Goal: Task Accomplishment & Management: Manage account settings

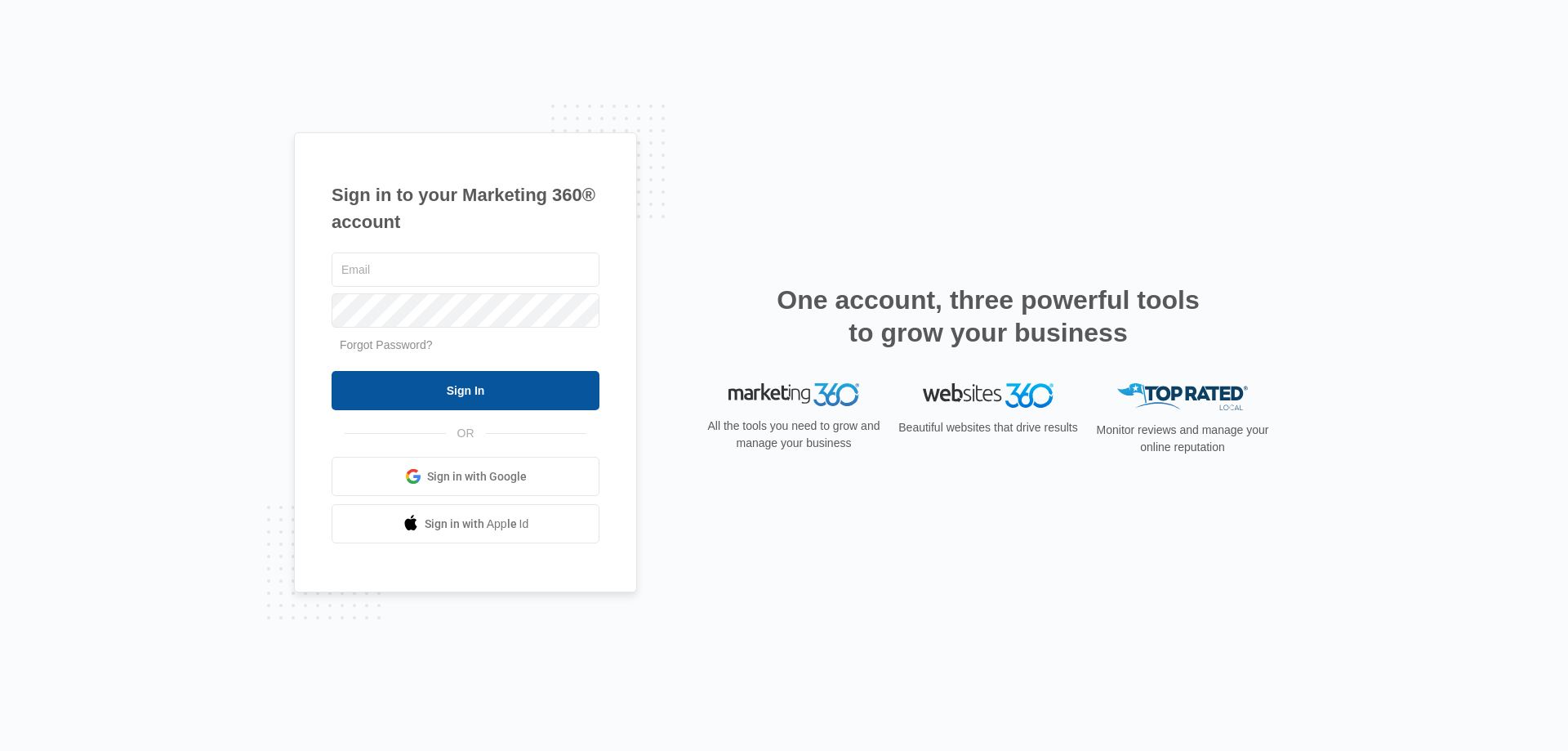
type input "[EMAIL_ADDRESS][DOMAIN_NAME]"
click at [431, 388] on input "Sign In" at bounding box center [465, 390] width 268 height 39
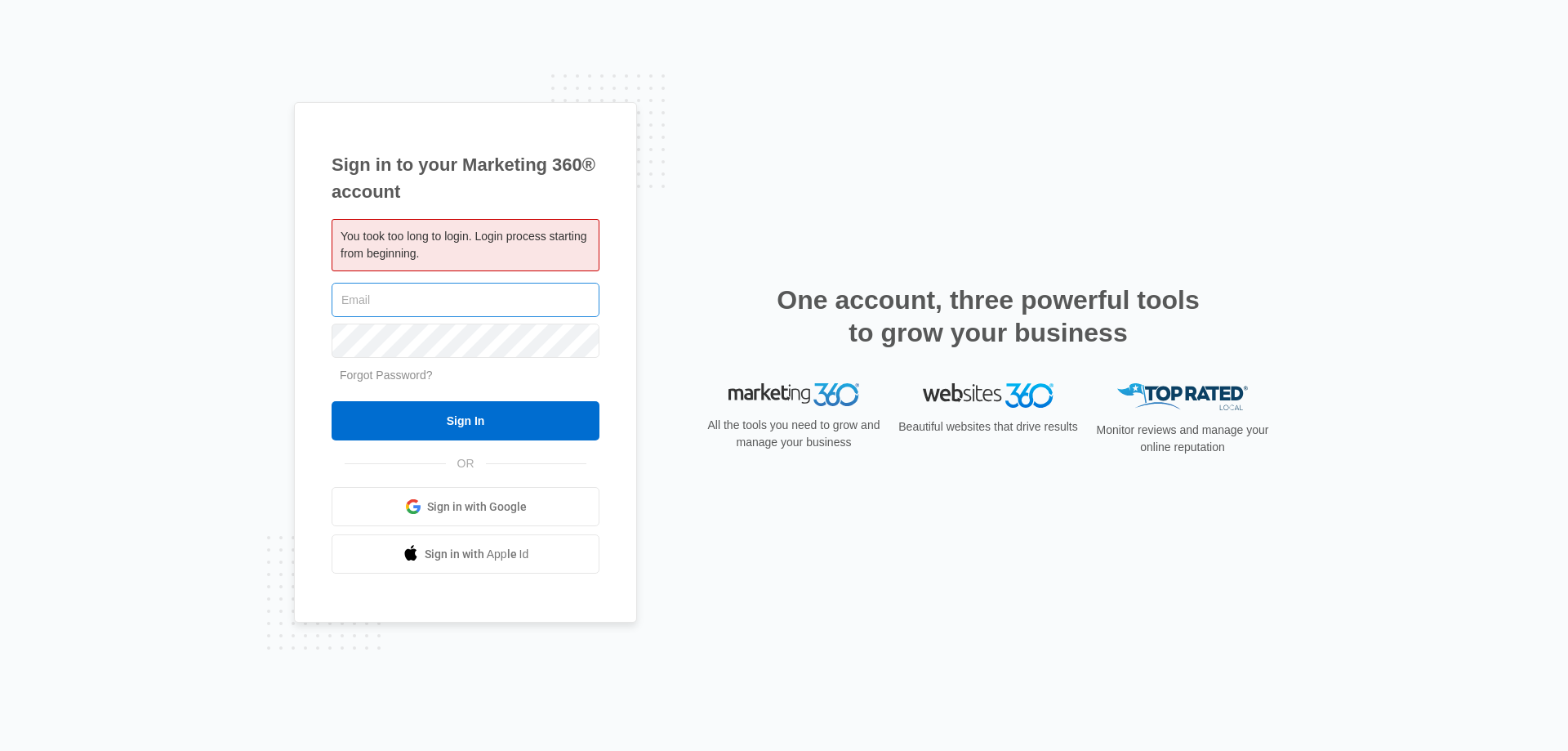
type input "[EMAIL_ADDRESS][DOMAIN_NAME]"
click at [515, 303] on input "[EMAIL_ADDRESS][DOMAIN_NAME]" at bounding box center [465, 300] width 268 height 35
click at [432, 422] on input "Sign In" at bounding box center [465, 420] width 268 height 39
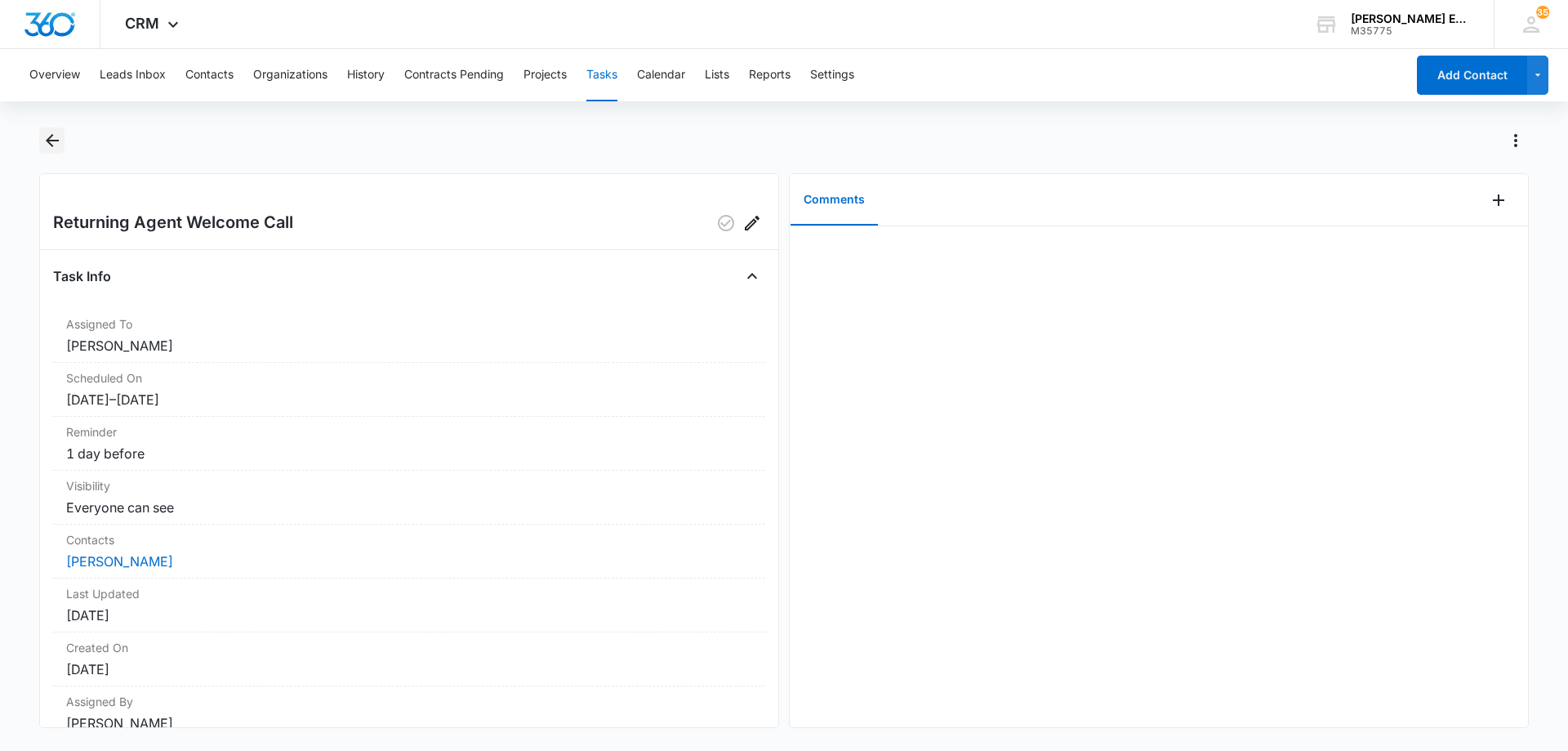
click at [46, 143] on icon "Back" at bounding box center [52, 140] width 20 height 20
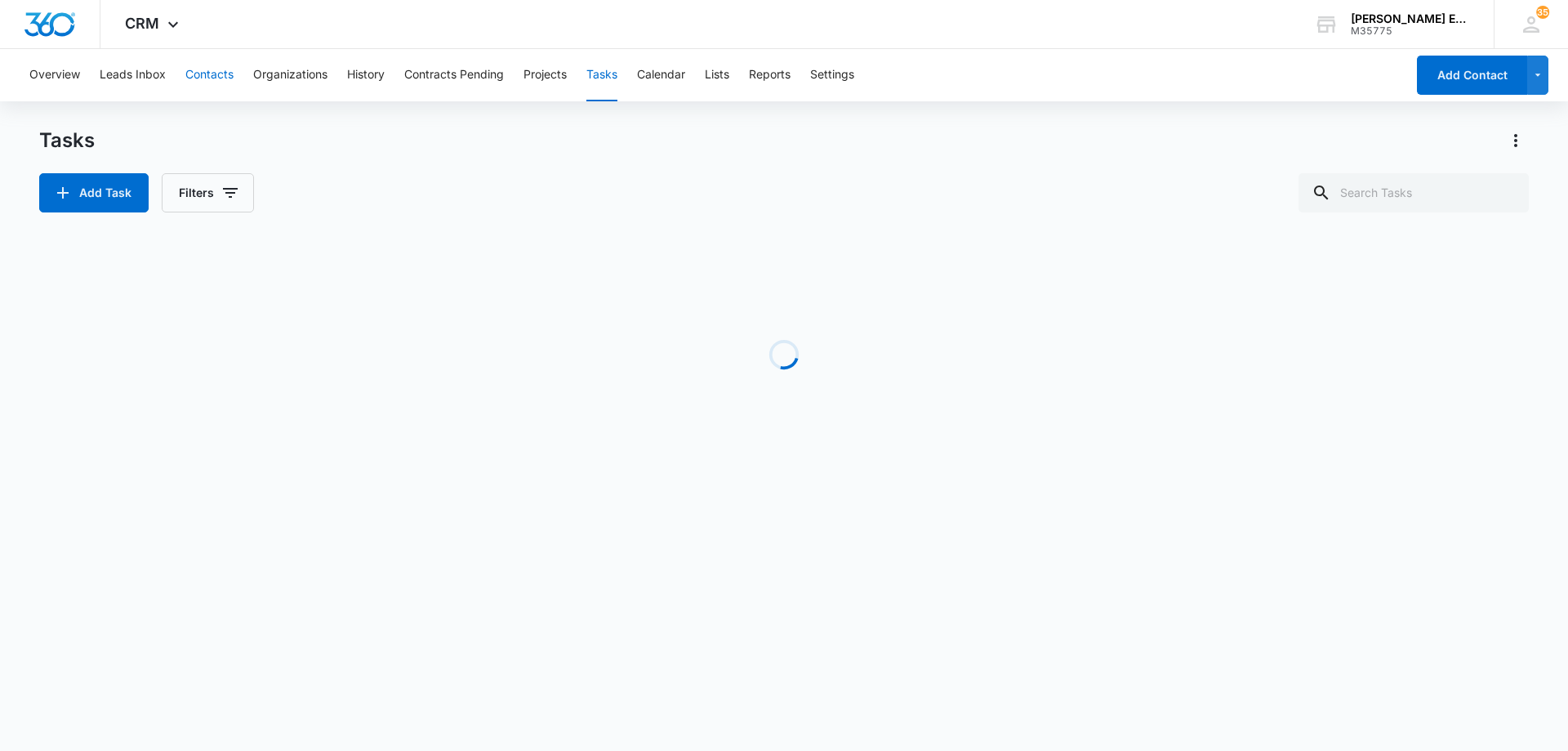
click at [215, 75] on button "Contacts" at bounding box center [209, 74] width 48 height 52
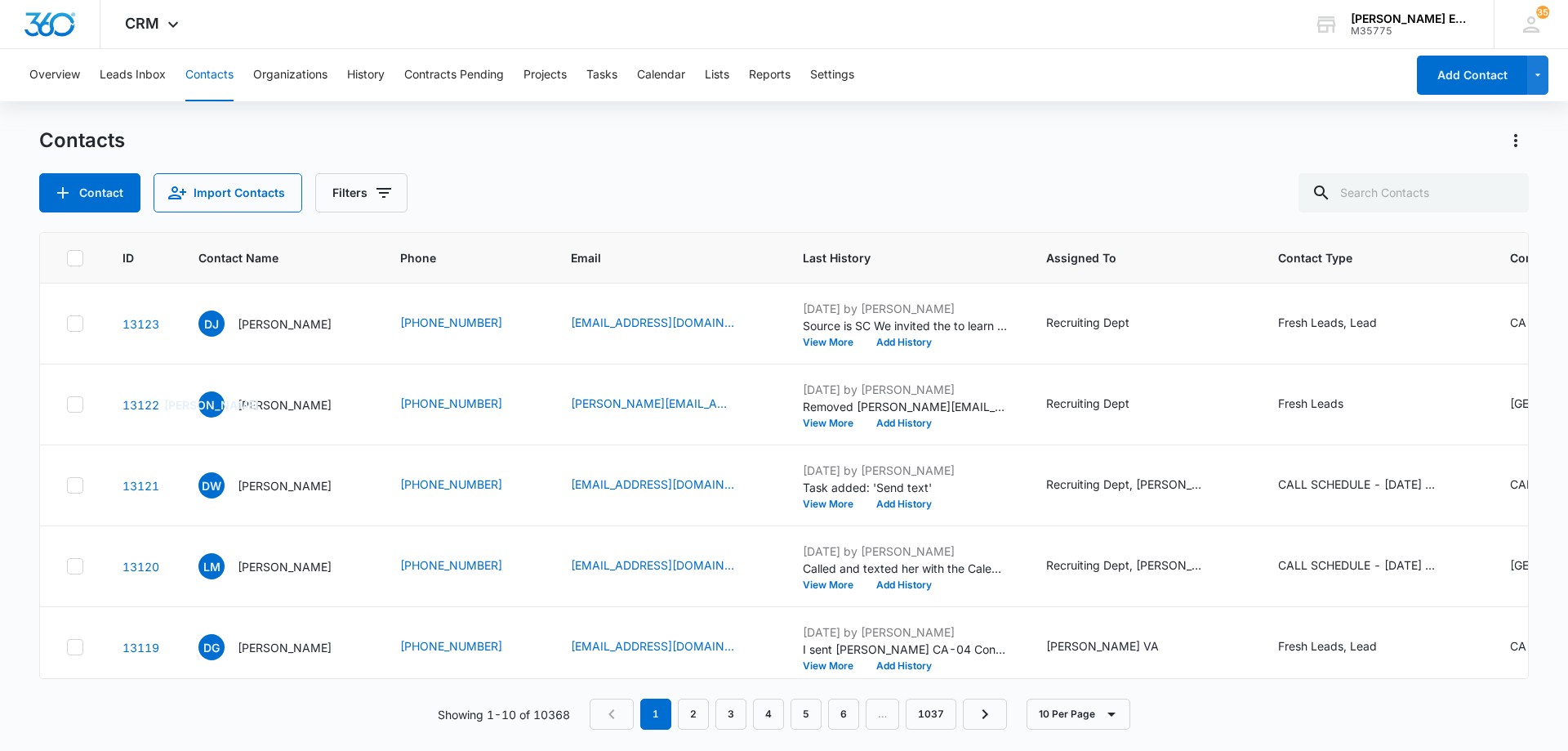
click at [215, 75] on button "Contacts" at bounding box center [209, 74] width 48 height 52
click at [1388, 187] on input "text" at bounding box center [1414, 192] width 230 height 39
paste input "[PERSON_NAME][EMAIL_ADDRESS][DOMAIN_NAME]"
type input "[PERSON_NAME][EMAIL_ADDRESS][DOMAIN_NAME]"
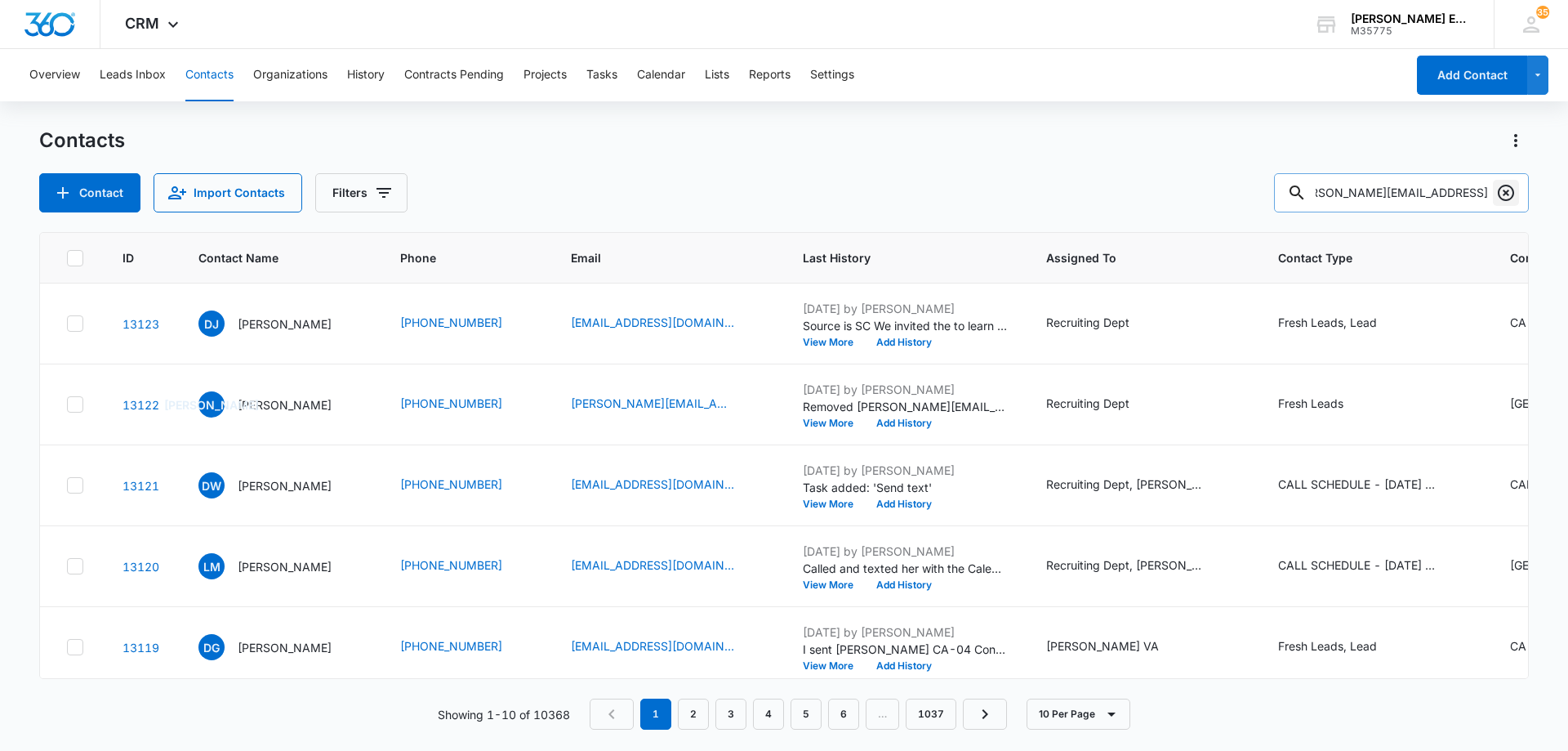
click at [1506, 196] on icon "Clear" at bounding box center [1506, 192] width 20 height 20
click at [1413, 202] on input "text" at bounding box center [1414, 192] width 230 height 39
type input "Jeff Barr"
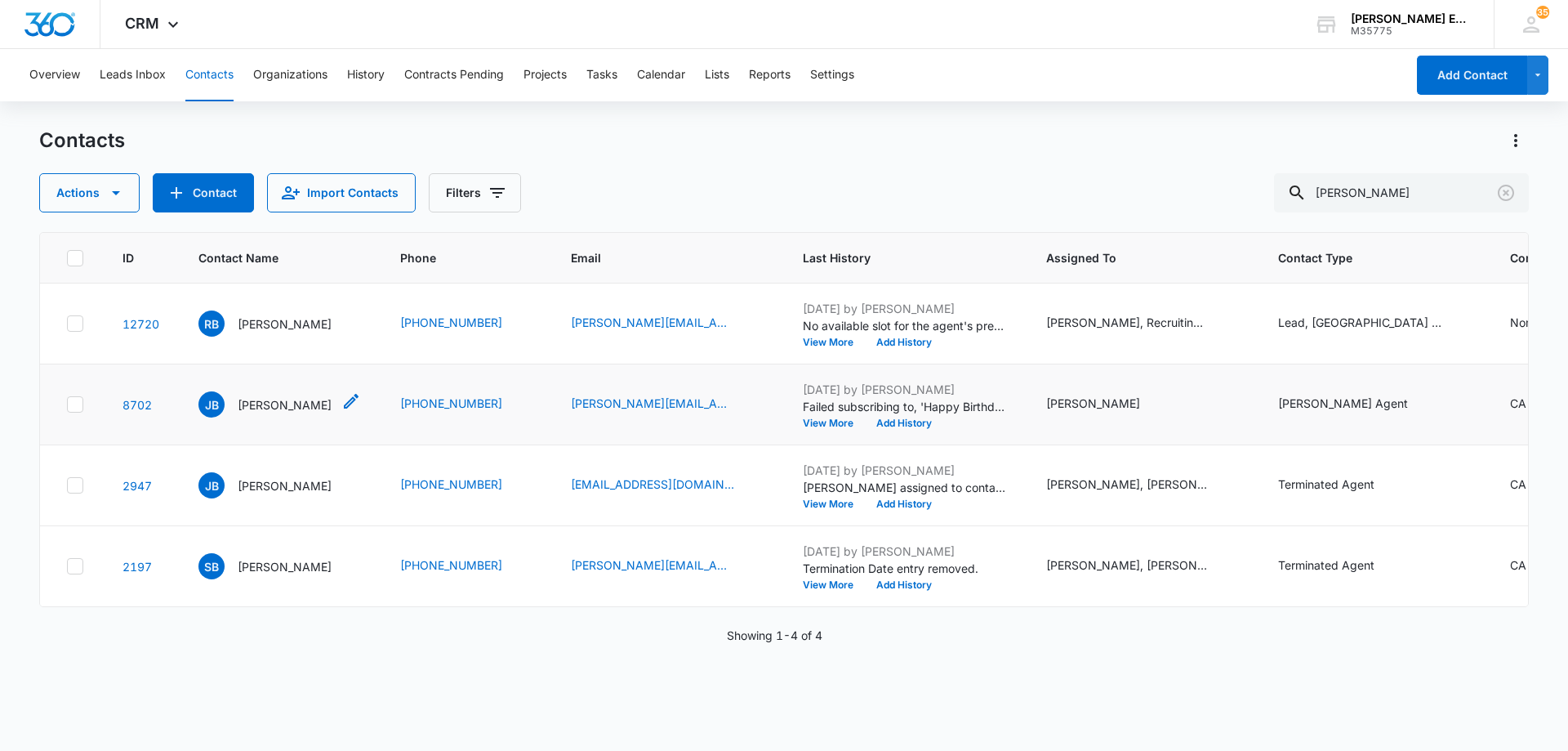
click at [261, 413] on p "Jeff Barr" at bounding box center [285, 404] width 94 height 17
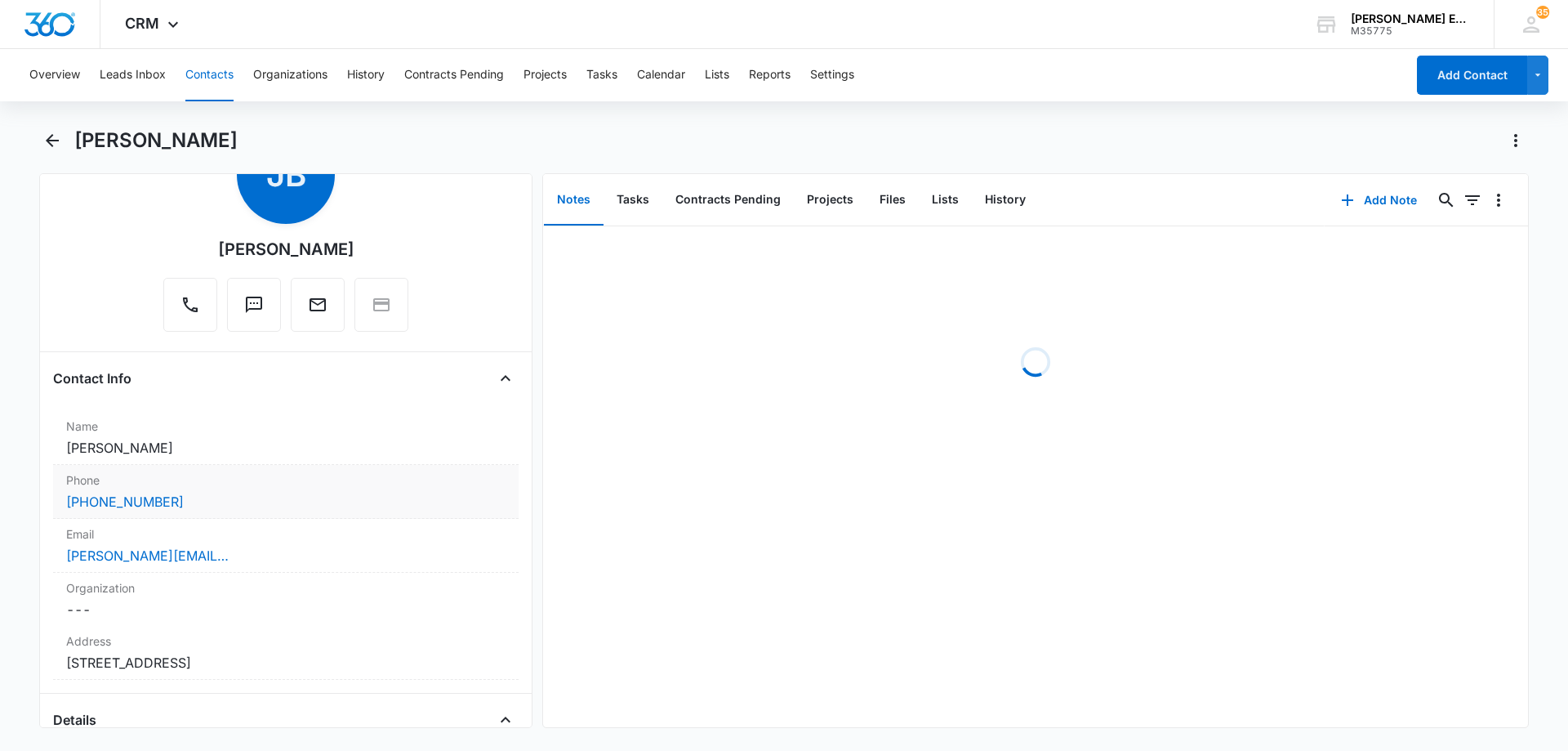
scroll to position [163, 0]
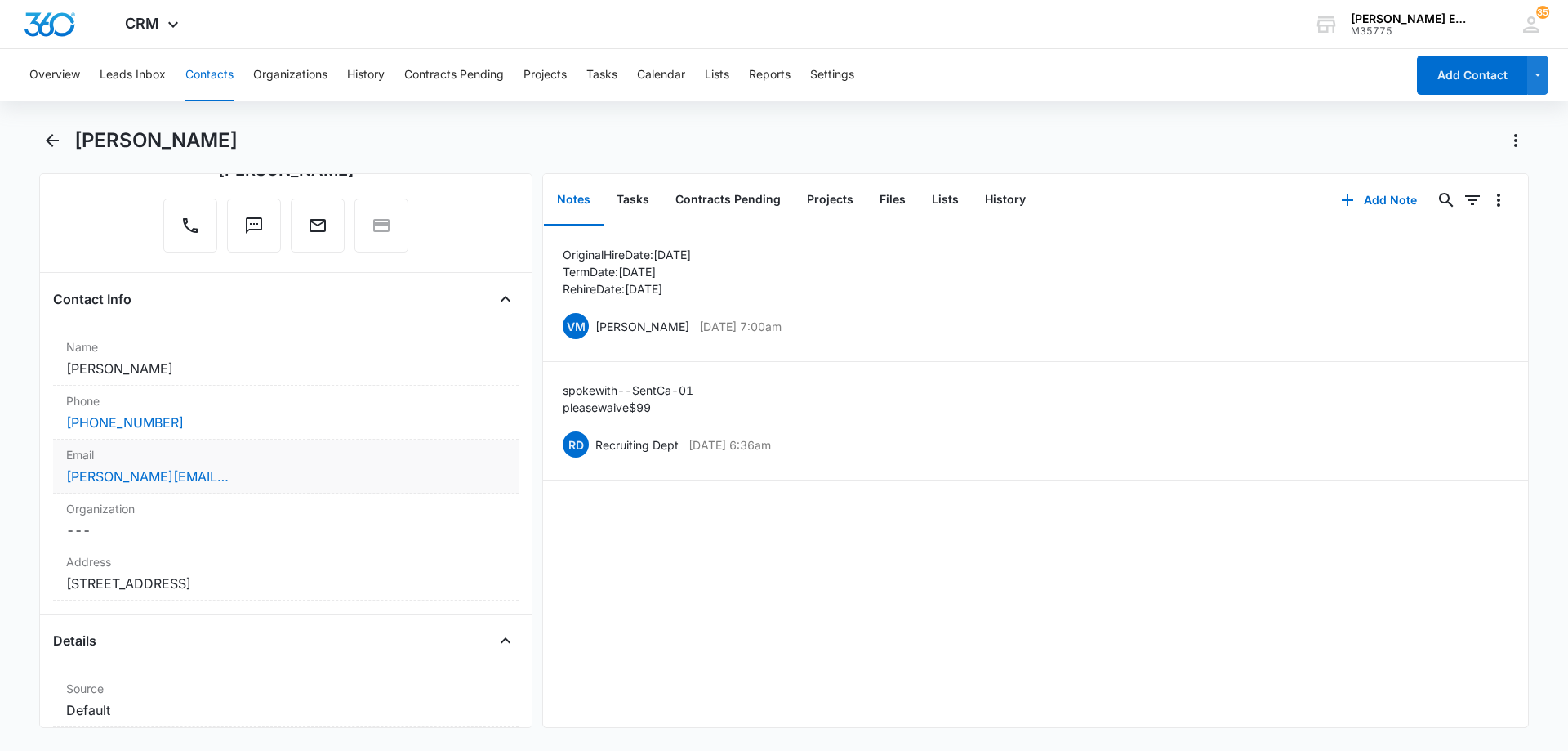
click at [276, 473] on div "jeff@thepropertystrategist.com" at bounding box center [286, 476] width 440 height 20
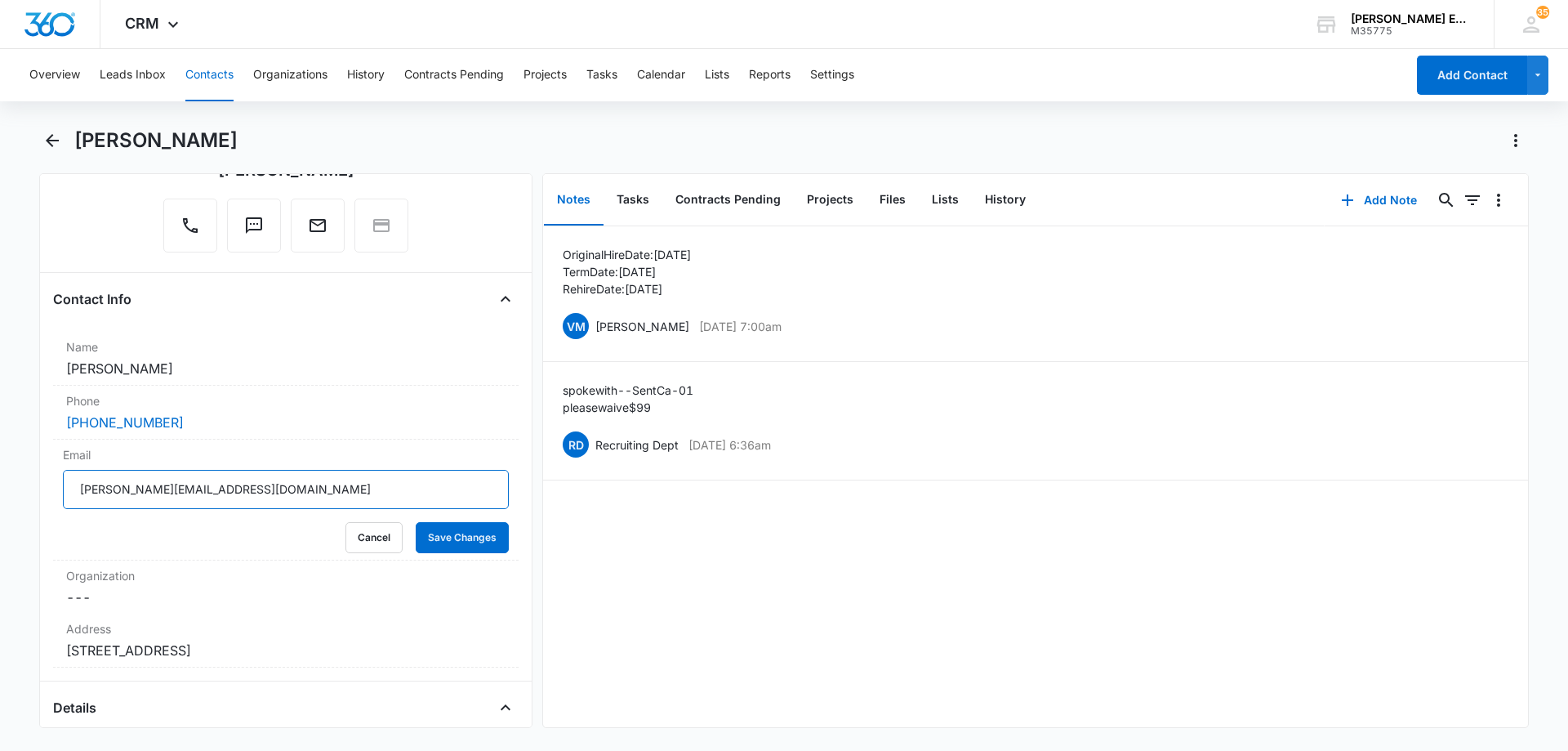
drag, startPoint x: 262, startPoint y: 496, endPoint x: 36, endPoint y: 497, distance: 226.0
click at [36, 497] on main "Jeff Barr Remove JB Jeff Barr Contact Info Name Cancel Save Changes Jeff Barr P…" at bounding box center [784, 437] width 1568 height 620
paste input "-property-"
type input "jeff@the-property-strategist.com"
click at [435, 536] on button "Save Changes" at bounding box center [462, 537] width 93 height 31
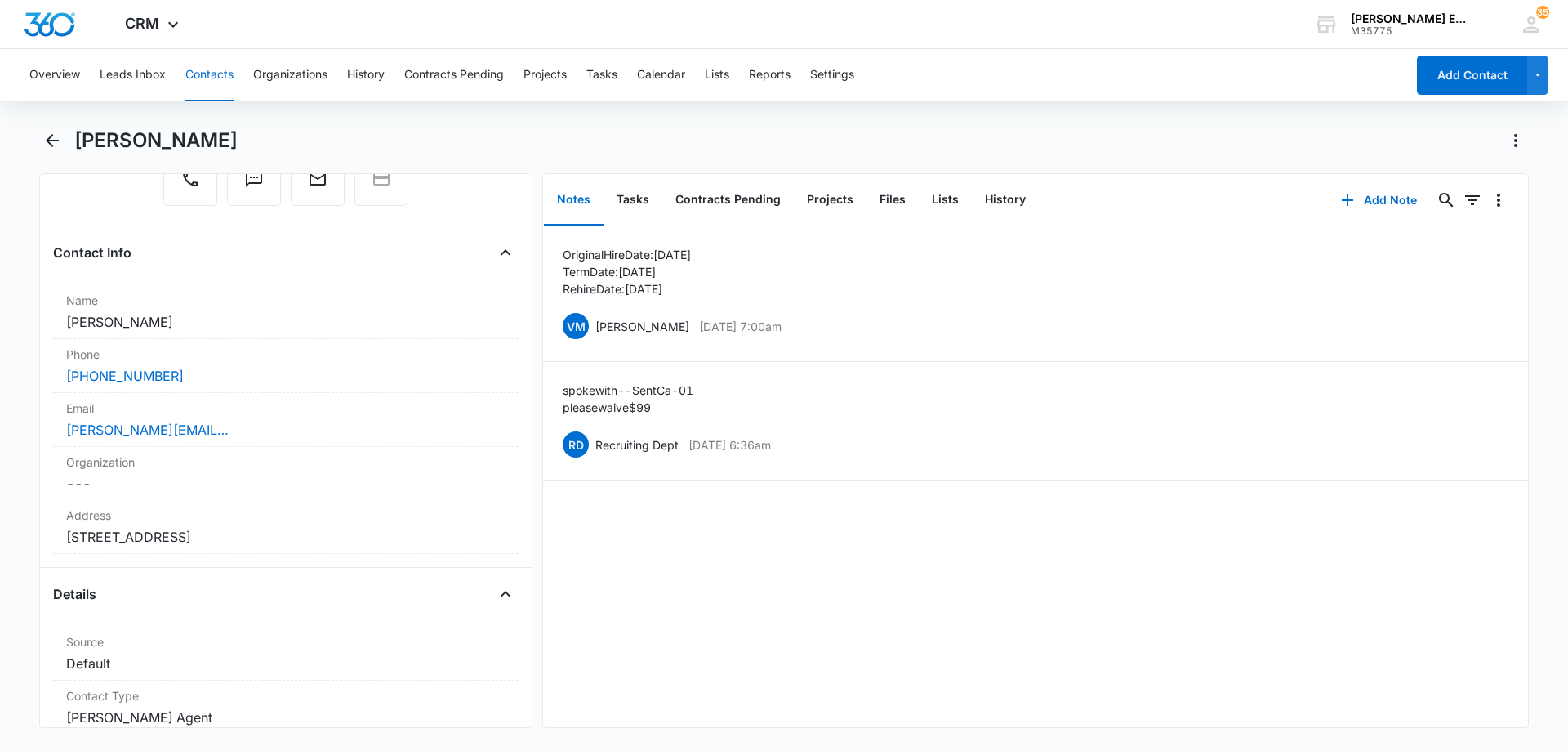
scroll to position [0, 0]
